Goal: Information Seeking & Learning: Learn about a topic

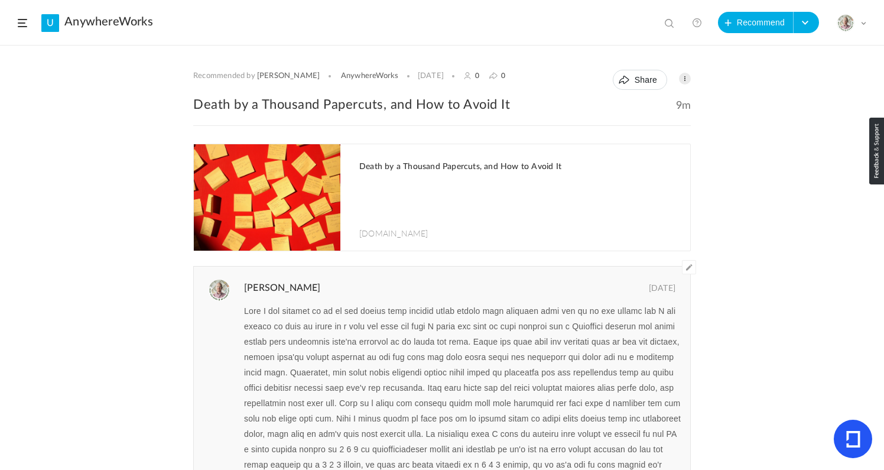
click at [16, 20] on header "U AnywhereWorks View all No results Recommend Create Course My Profile Universi…" at bounding box center [442, 23] width 884 height 46
click at [24, 21] on span at bounding box center [22, 23] width 9 height 8
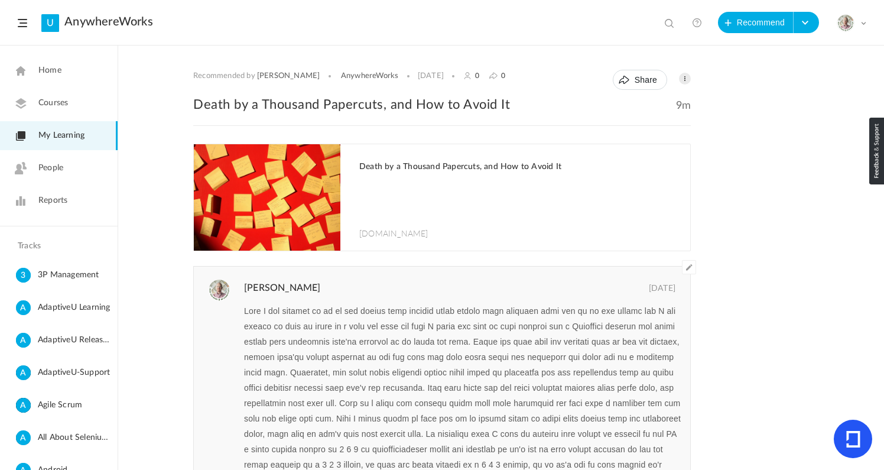
click at [56, 134] on span "My Learning" at bounding box center [61, 135] width 46 height 12
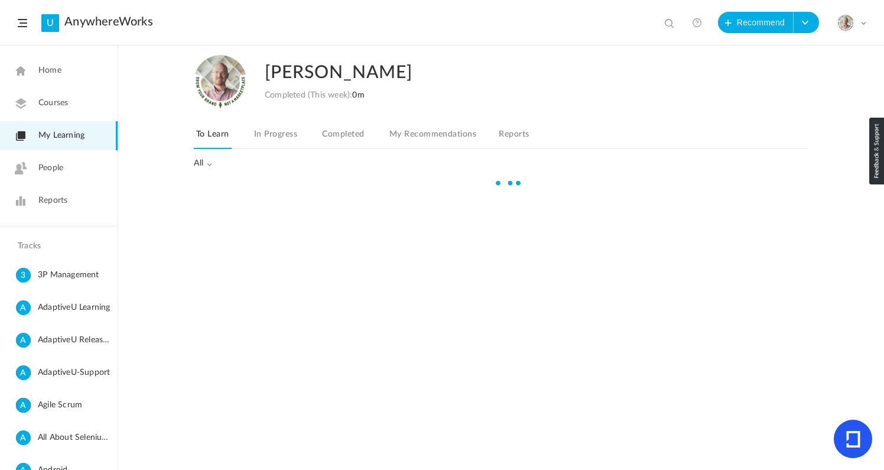
click at [268, 134] on link "In Progress" at bounding box center [276, 137] width 48 height 22
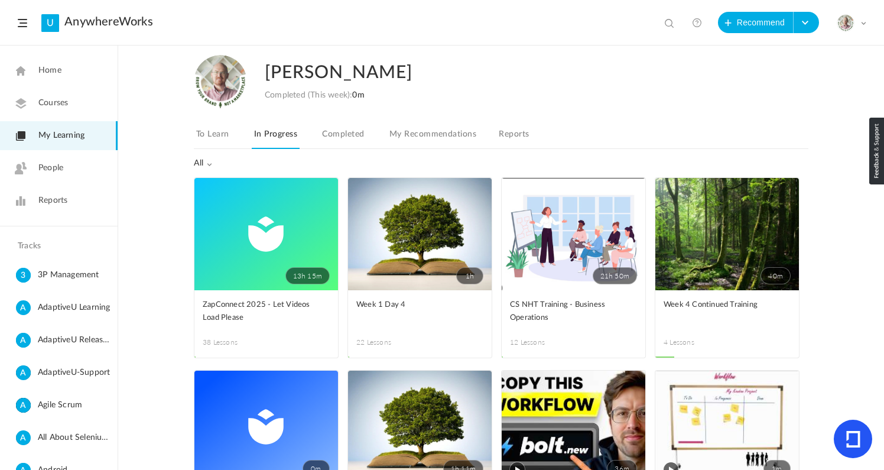
click at [218, 136] on link "To Learn" at bounding box center [213, 137] width 38 height 22
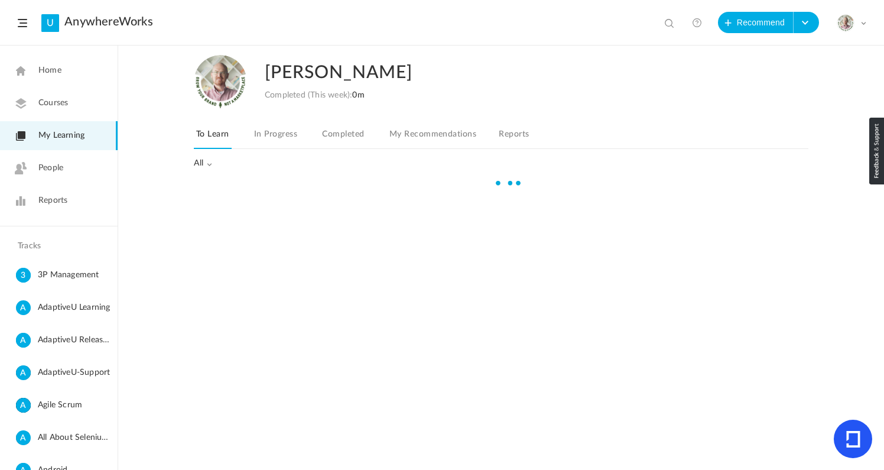
click at [368, 135] on nav "To Learn In Progress Completed My Recommendations Reports" at bounding box center [501, 137] width 615 height 23
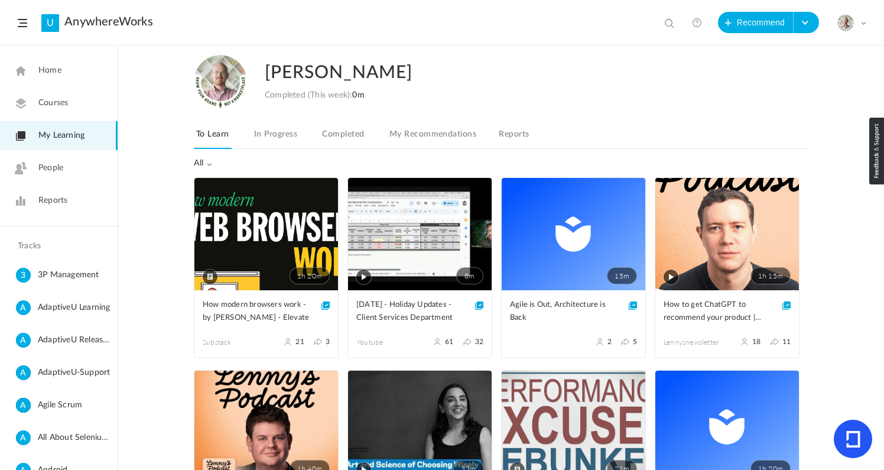
click at [353, 135] on link "Completed" at bounding box center [343, 137] width 47 height 22
